Goal: Information Seeking & Learning: Learn about a topic

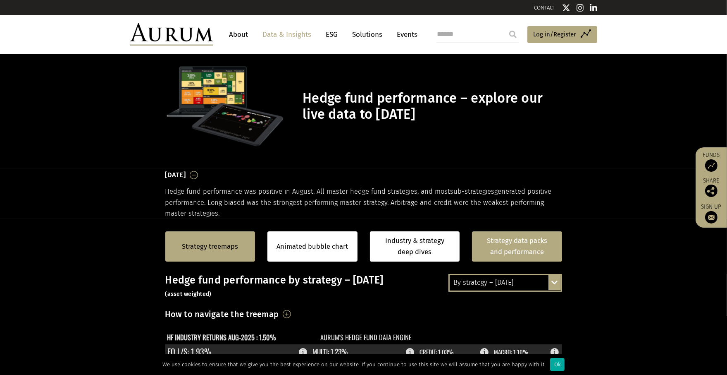
scroll to position [124, 0]
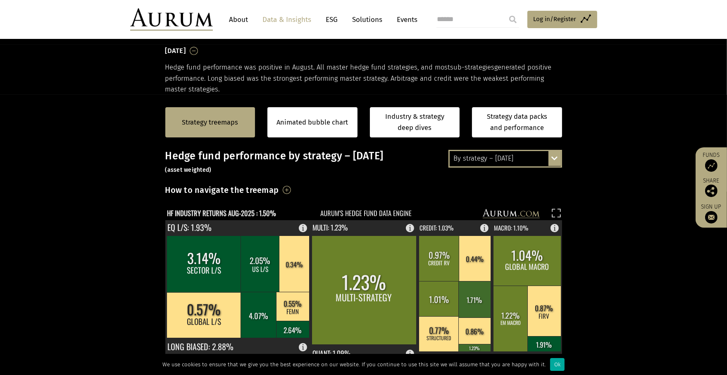
click at [555, 159] on div "By strategy – [DATE] By strategy – [DATE] By strategy – year to date 2016 – [DA…" at bounding box center [506, 158] width 114 height 17
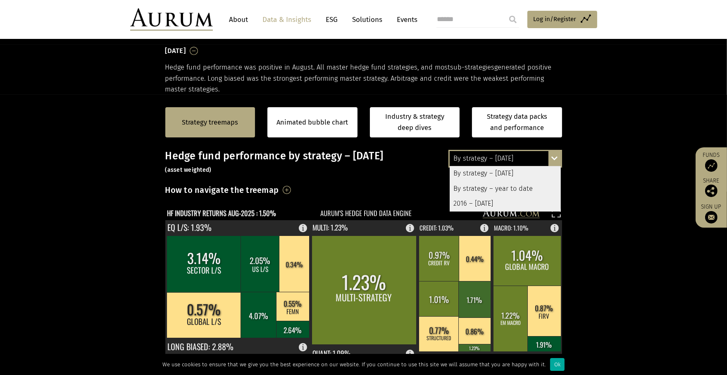
click at [518, 186] on div "By strategy – year to date" at bounding box center [505, 188] width 111 height 15
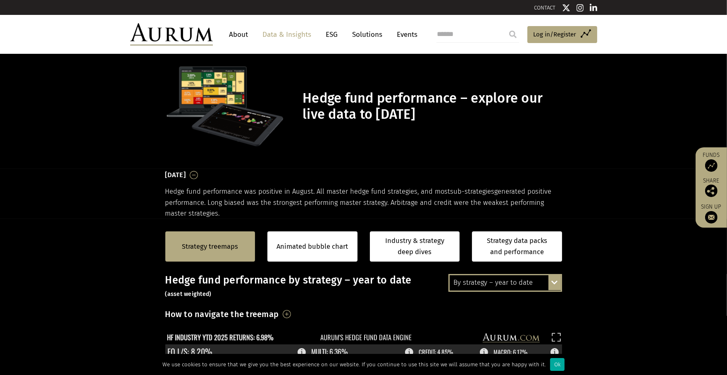
scroll to position [165, 0]
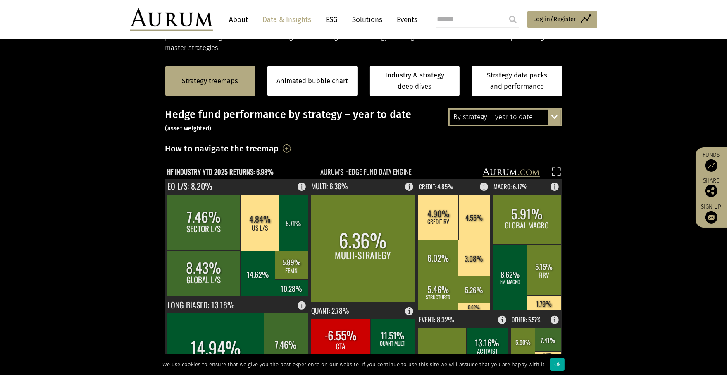
click at [557, 113] on div "By strategy – year to date By strategy – [DATE] By strategy – year to date 2016…" at bounding box center [506, 116] width 114 height 17
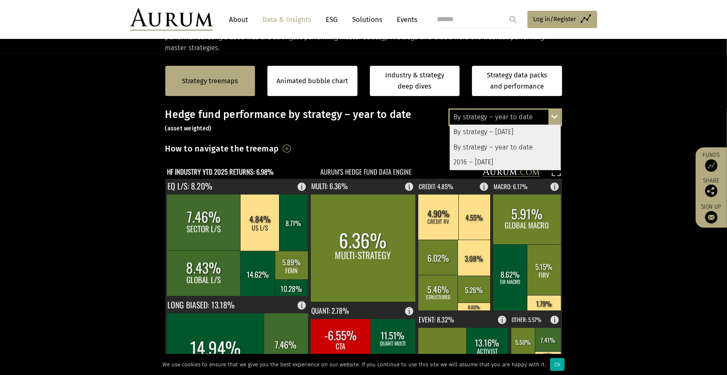
click at [612, 188] on section "Strategy treemaps Animated bubble chart Industry & strategy deep dives Strategy…" at bounding box center [363, 311] width 727 height 517
drag, startPoint x: 638, startPoint y: 201, endPoint x: 624, endPoint y: 208, distance: 15.4
click at [638, 202] on section "Strategy treemaps Animated bubble chart Industry & strategy deep dives Strategy…" at bounding box center [363, 311] width 727 height 517
click at [496, 133] on div "By strategy – [DATE]" at bounding box center [505, 132] width 111 height 15
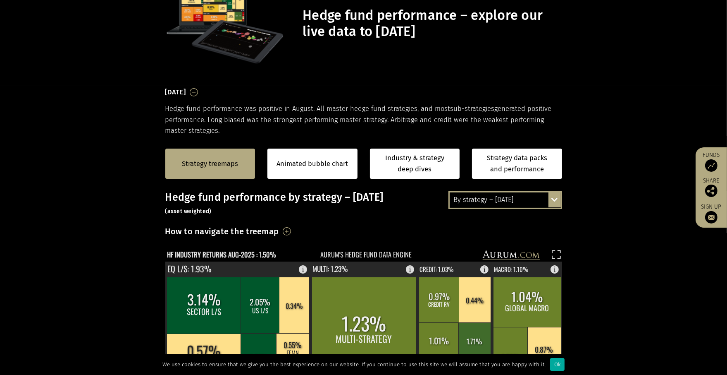
scroll to position [0, 0]
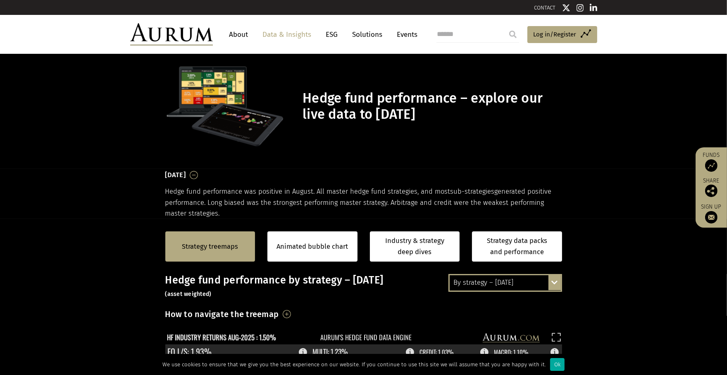
click at [186, 172] on h3 "[DATE]" at bounding box center [175, 175] width 21 height 12
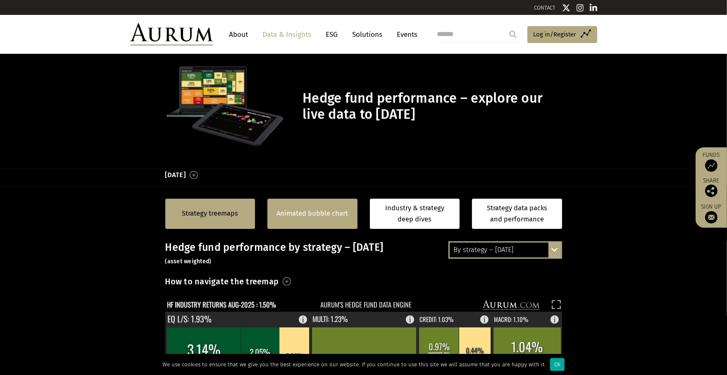
click at [311, 219] on div "Animated bubble chart" at bounding box center [313, 213] width 90 height 30
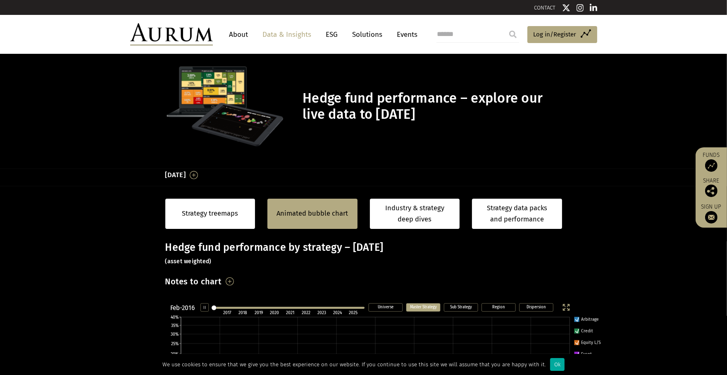
scroll to position [165, 0]
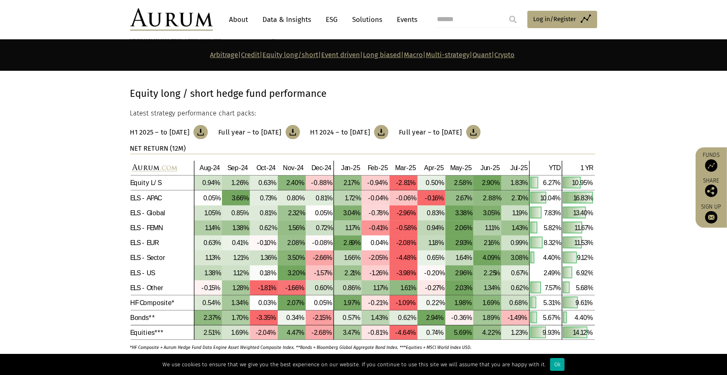
scroll to position [1613, 0]
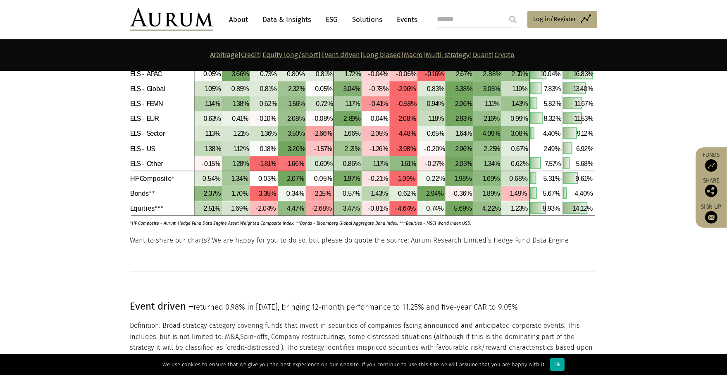
click at [492, 57] on link "Quant" at bounding box center [482, 55] width 19 height 8
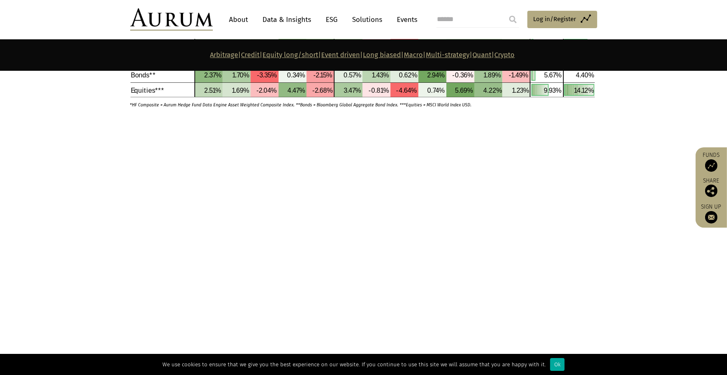
scroll to position [3248, 0]
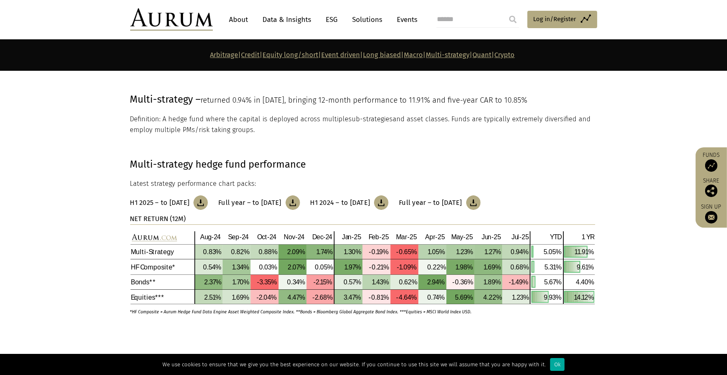
click at [492, 55] on link "Quant" at bounding box center [482, 55] width 19 height 8
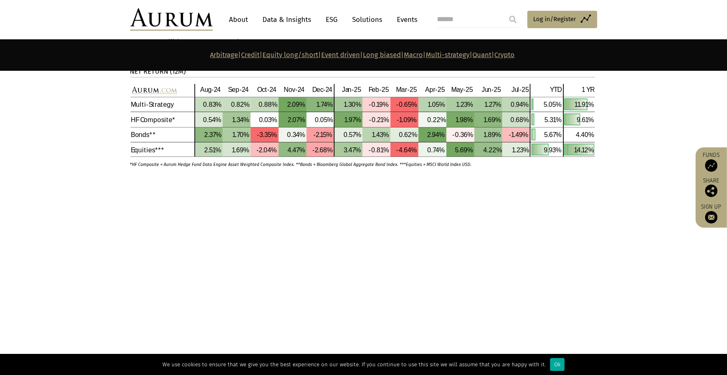
scroll to position [3230, 0]
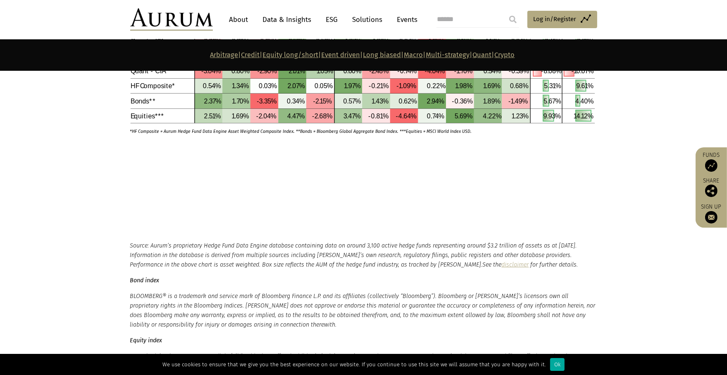
scroll to position [4163, 0]
